Goal: Find contact information: Find contact information

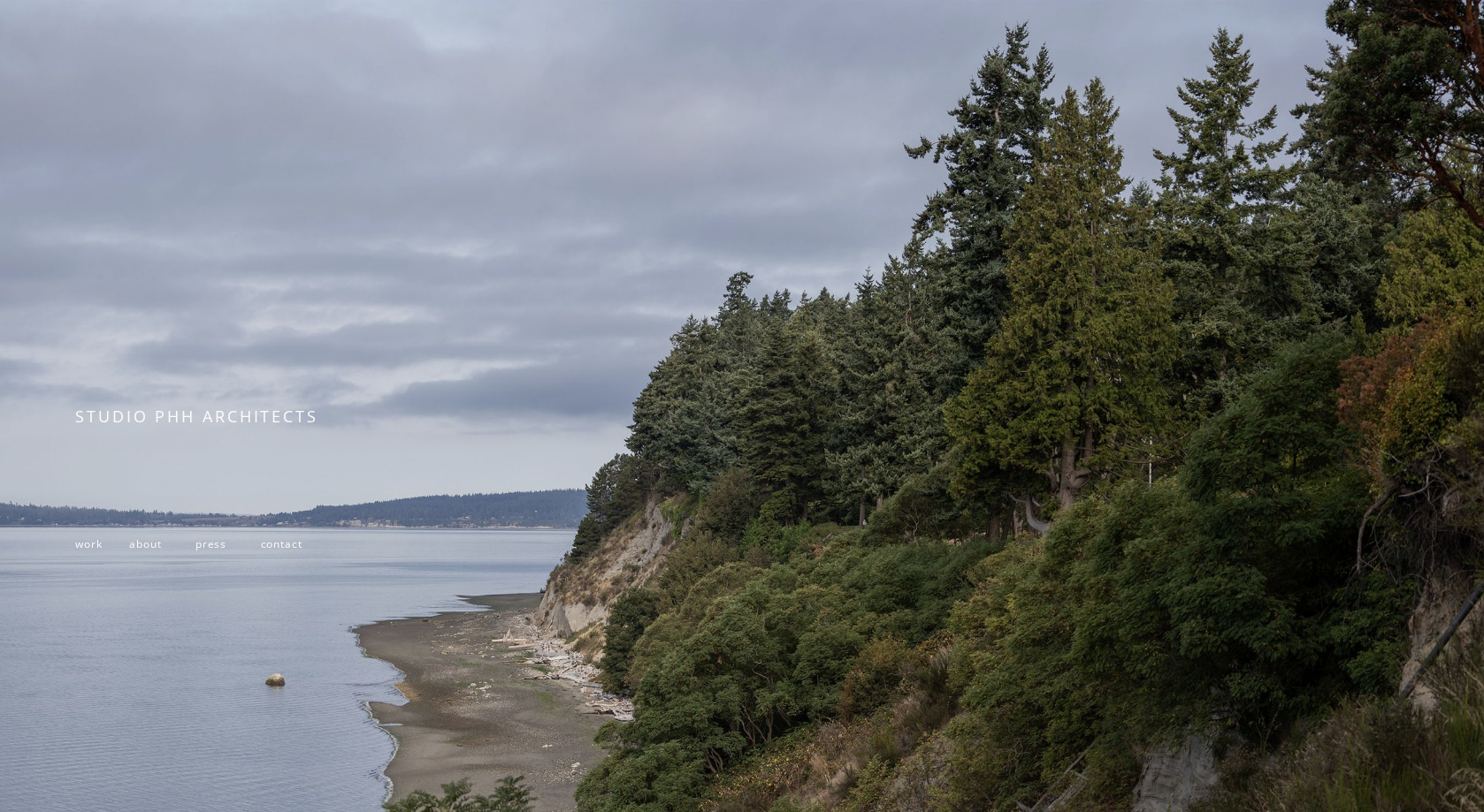
click at [205, 420] on span "STUDIO PHH ARCHITECTS" at bounding box center [197, 415] width 244 height 21
copy div "STUDIO PHH ARCHITECTS"
click at [87, 549] on span "work" at bounding box center [88, 544] width 27 height 15
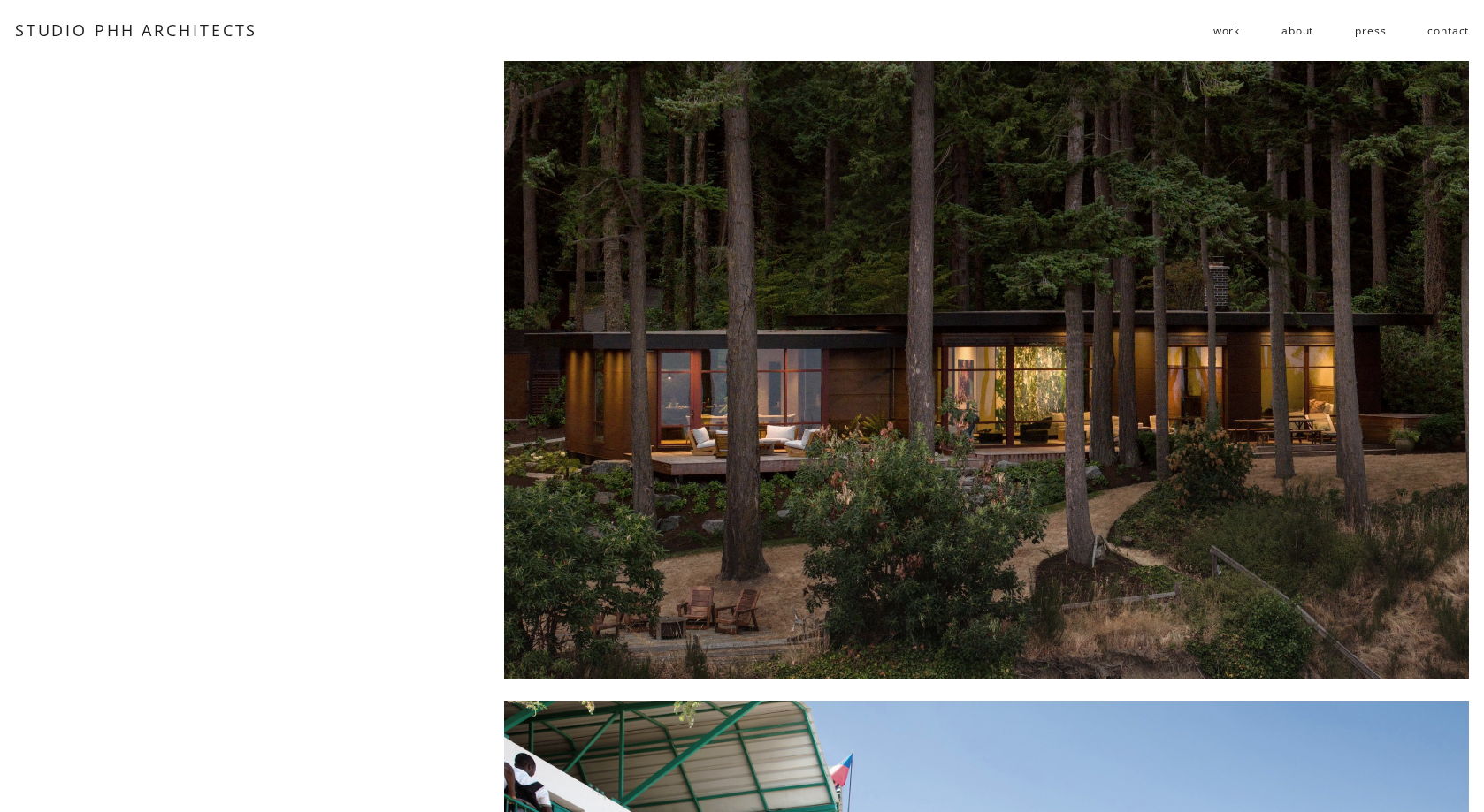
click at [1452, 28] on link "contact" at bounding box center [1448, 30] width 42 height 28
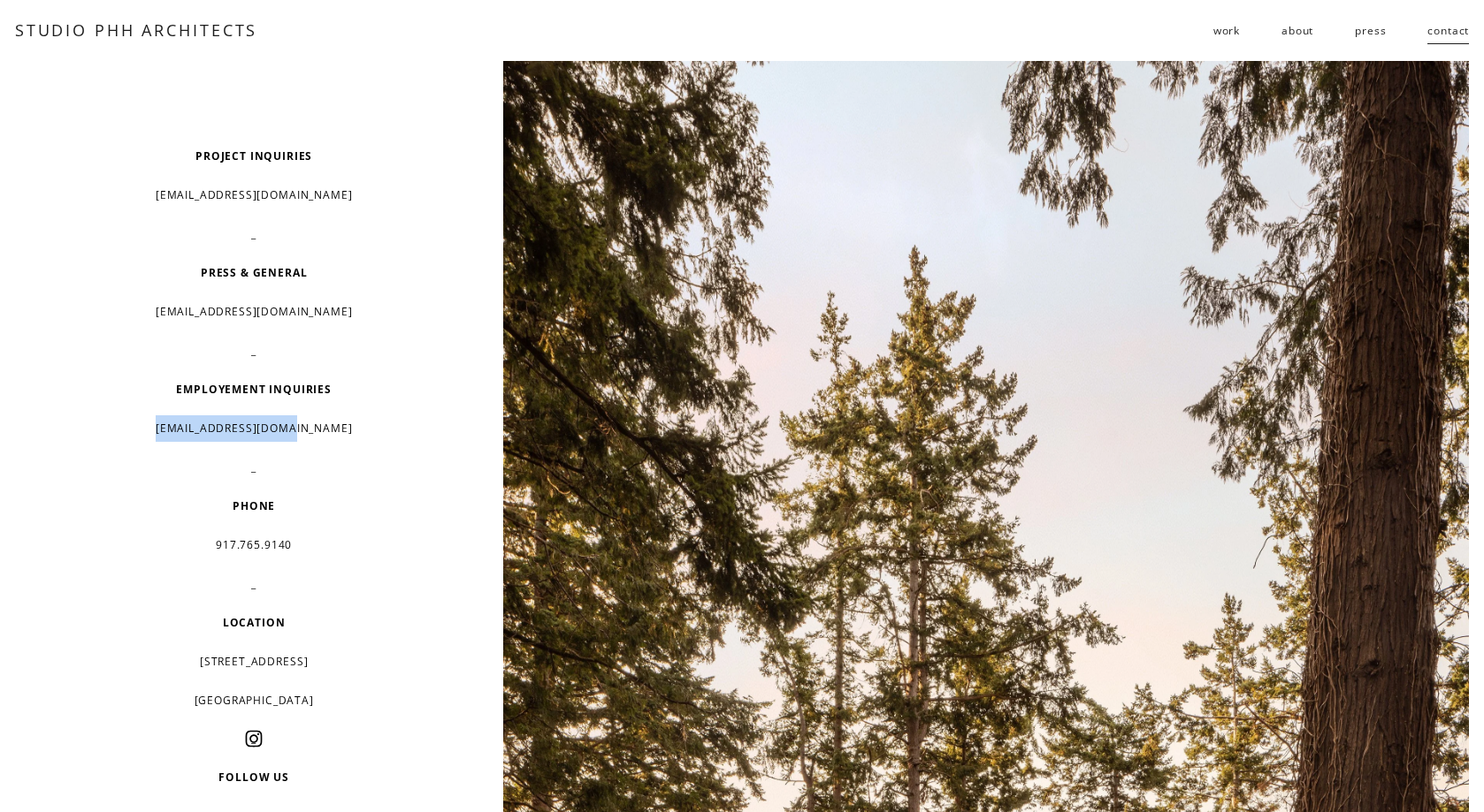
drag, startPoint x: 324, startPoint y: 432, endPoint x: 185, endPoint y: 428, distance: 139.1
click at [185, 428] on p "[EMAIL_ADDRESS][DOMAIN_NAME]" at bounding box center [253, 428] width 356 height 27
copy p "[EMAIL_ADDRESS][DOMAIN_NAME]"
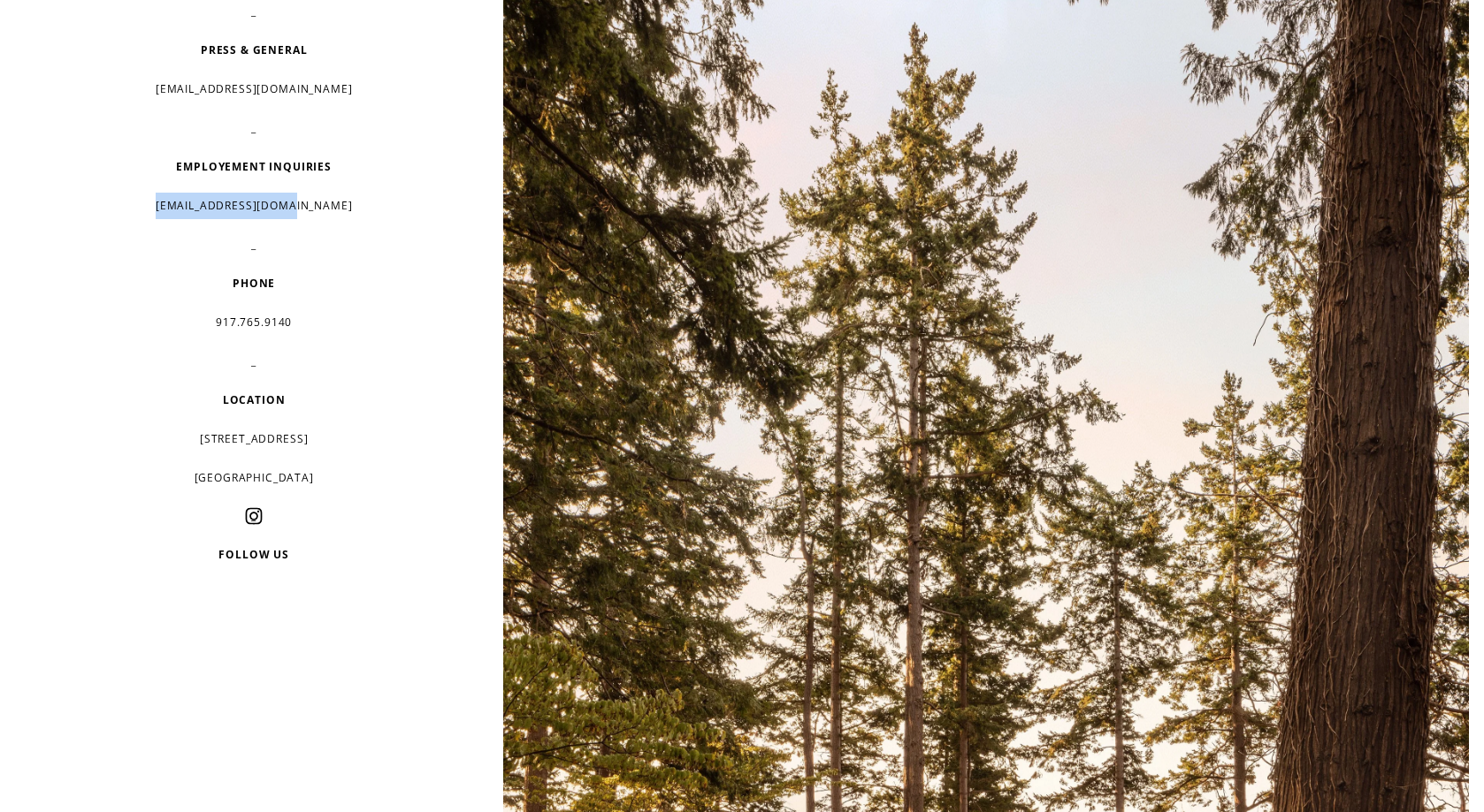
scroll to position [251, 0]
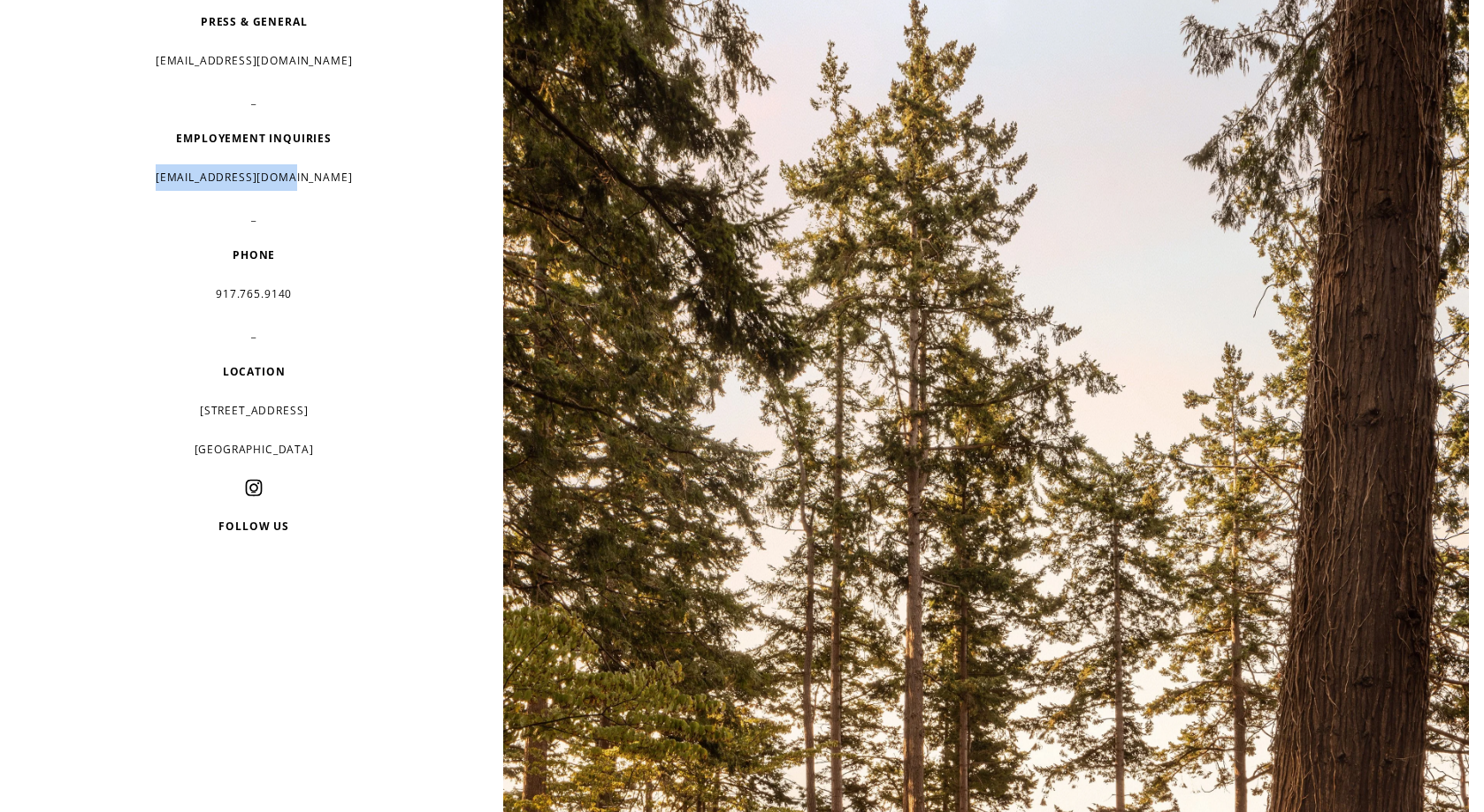
drag, startPoint x: 183, startPoint y: 408, endPoint x: 326, endPoint y: 413, distance: 143.1
click at [326, 413] on p "[STREET_ADDRESS]" at bounding box center [253, 410] width 356 height 27
copy p "[STREET_ADDRESS]"
